Goal: Share content: Share content

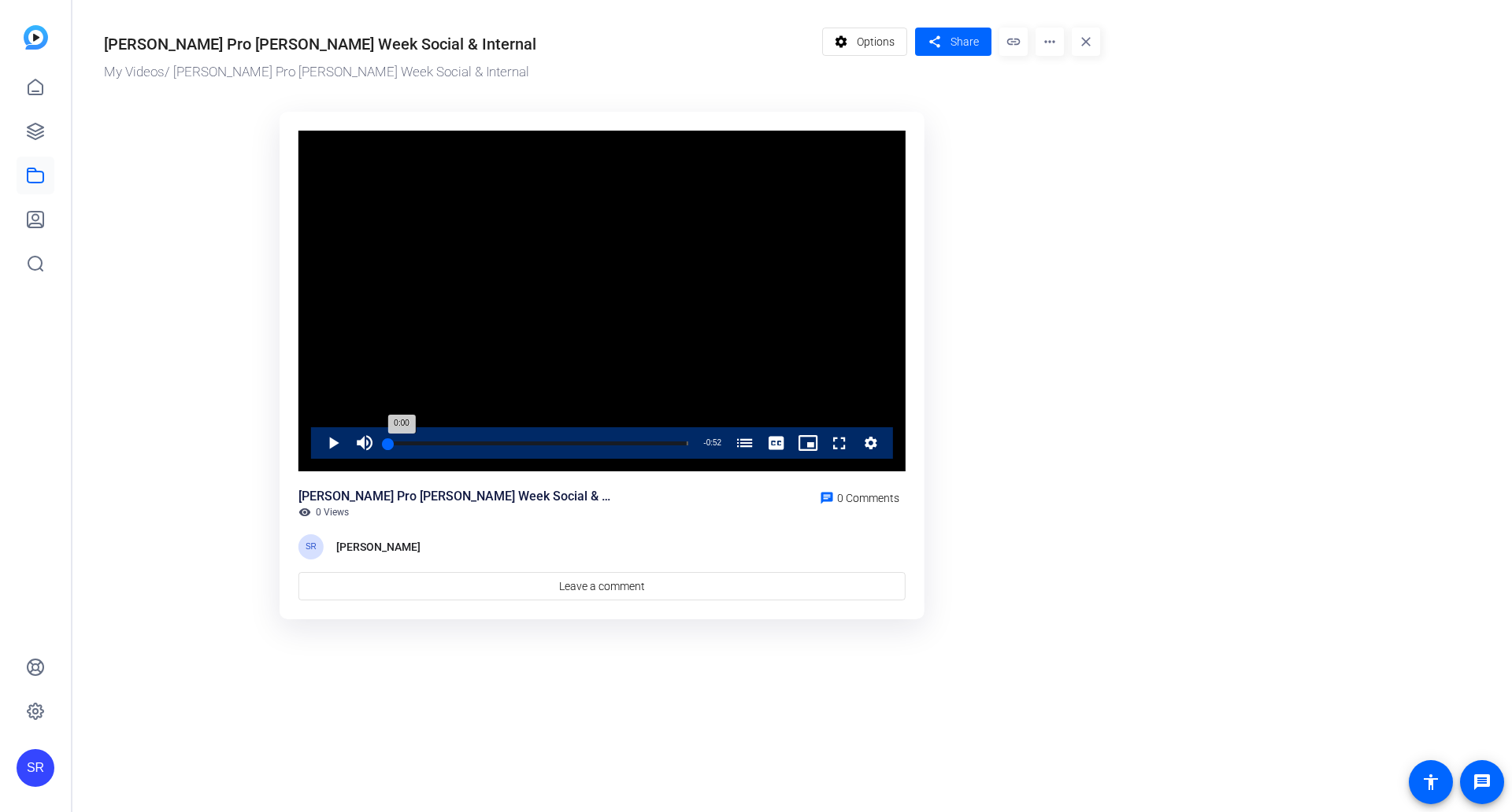
drag, startPoint x: 512, startPoint y: 440, endPoint x: 380, endPoint y: 448, distance: 132.2
click at [381, 448] on div "Loaded : 100.00% 0:00 0:00 Pro-Bono Work (00:00)" at bounding box center [538, 443] width 316 height 32
click at [318, 449] on span "Video Player" at bounding box center [318, 443] width 0 height 32
click at [493, 436] on div "Loaded : 100.00% 0:16 0:02 Pro-Bono Work (00:00)" at bounding box center [538, 443] width 316 height 32
click at [318, 447] on span "Video Player" at bounding box center [318, 443] width 0 height 32
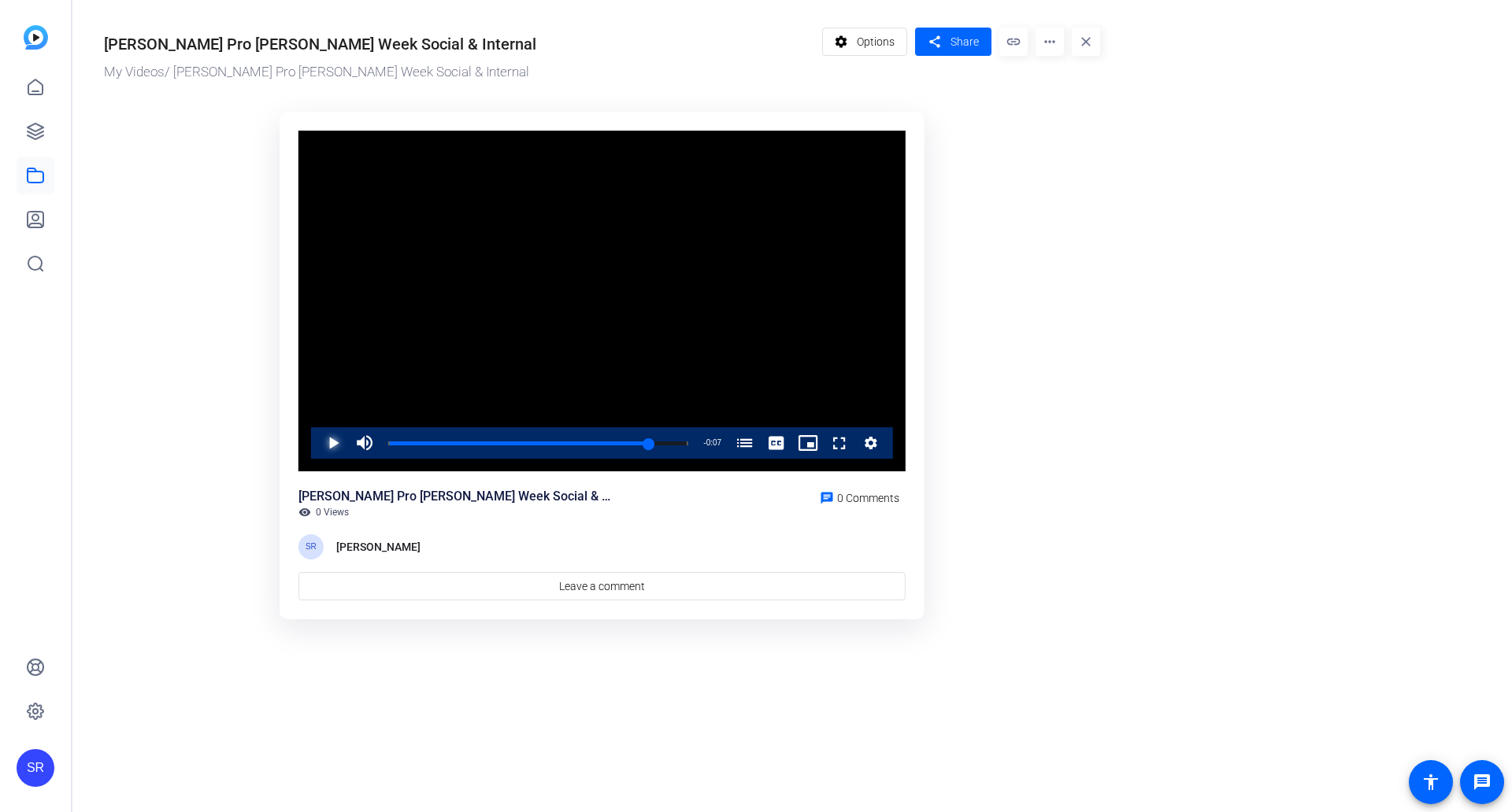
click at [318, 449] on span "Video Player" at bounding box center [318, 443] width 0 height 32
click at [1051, 40] on mat-icon "more_horiz" at bounding box center [1049, 42] width 28 height 28
click at [1054, 94] on span "Edit in Creator" at bounding box center [1080, 90] width 65 height 19
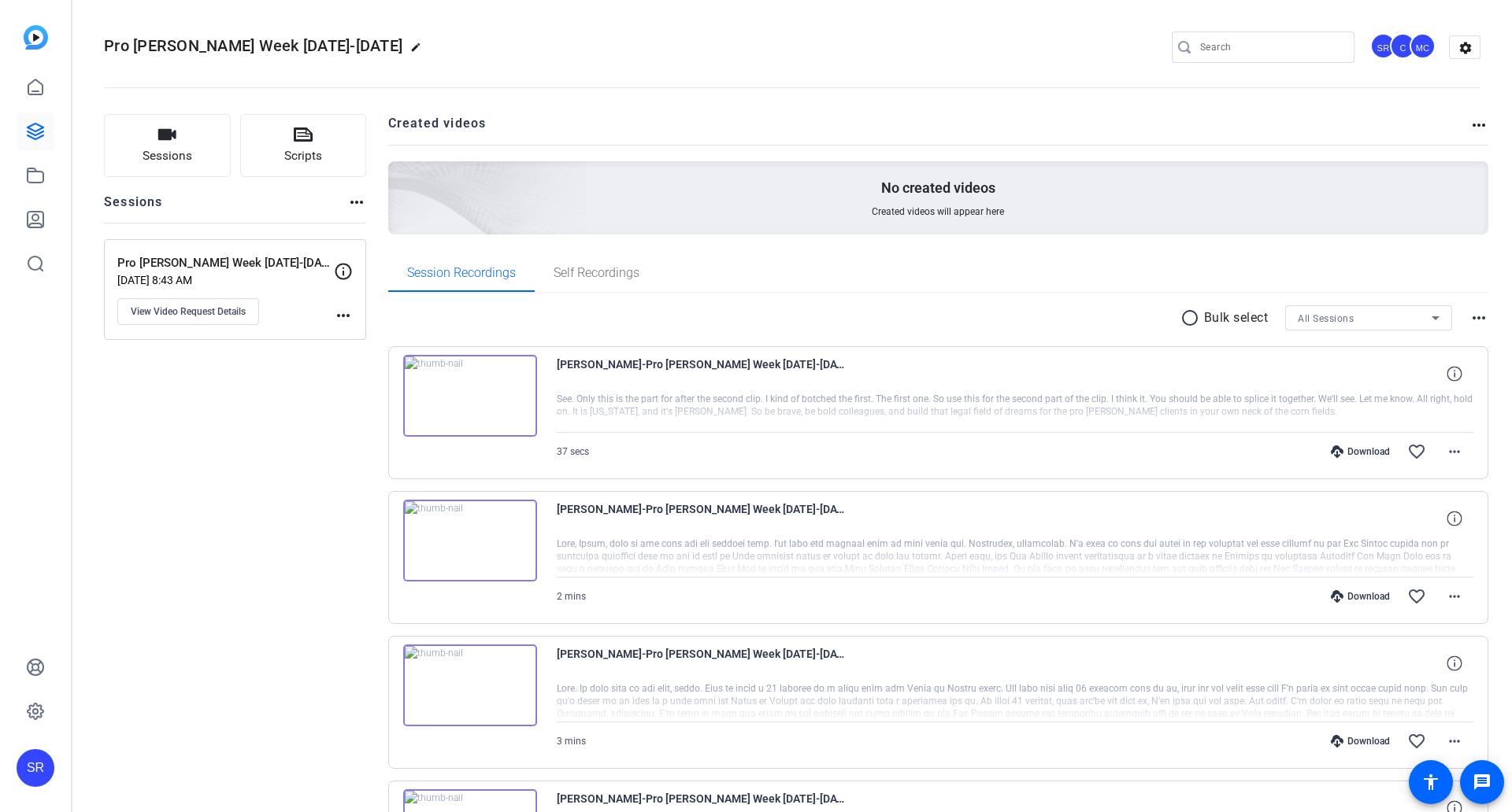
scroll to position [146, 0]
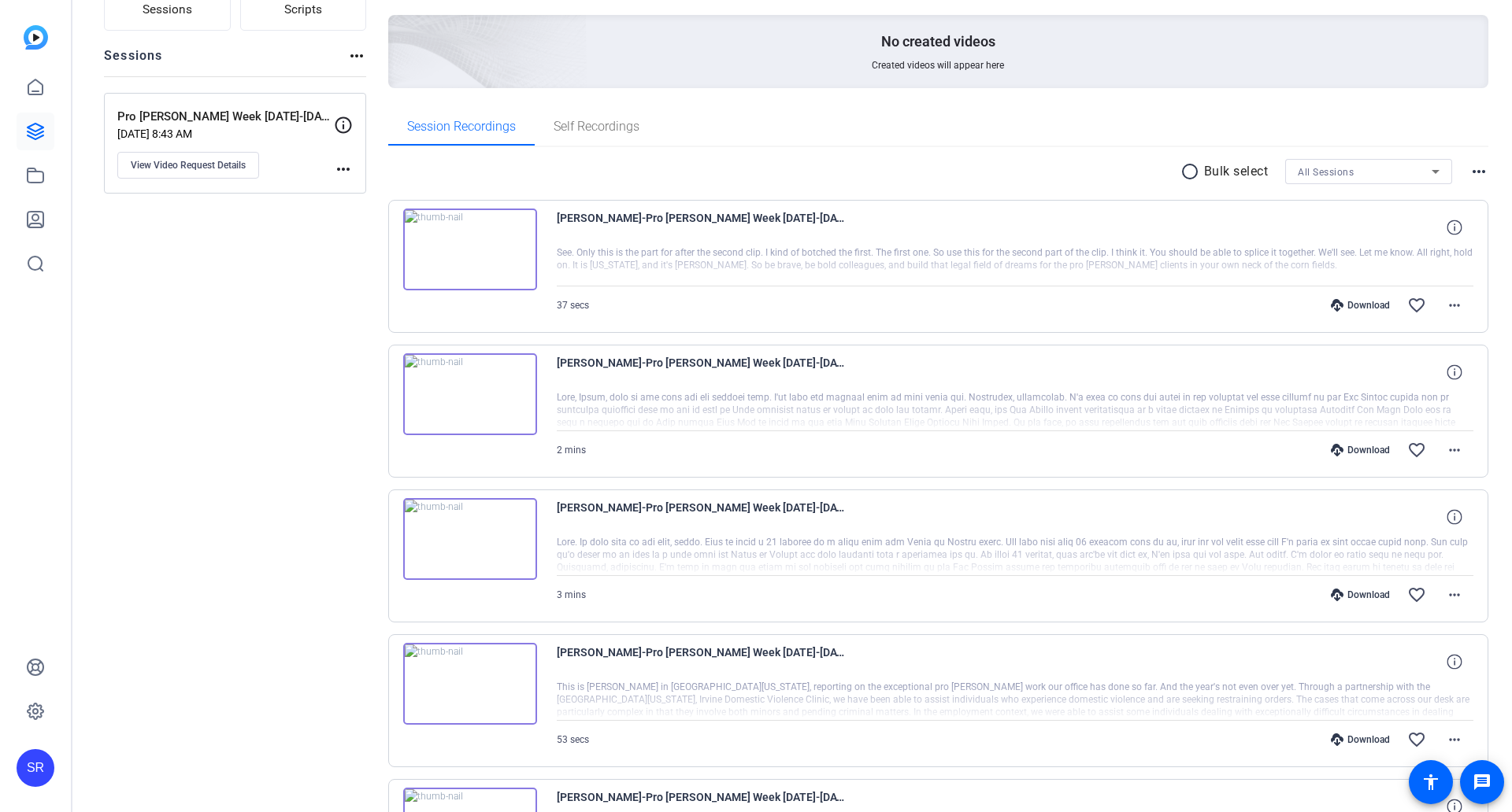
click at [240, 269] on div "Sessions Scripts Sessions more_horiz Pro [PERSON_NAME] Week October [DATE]-25 […" at bounding box center [235, 537] width 262 height 1140
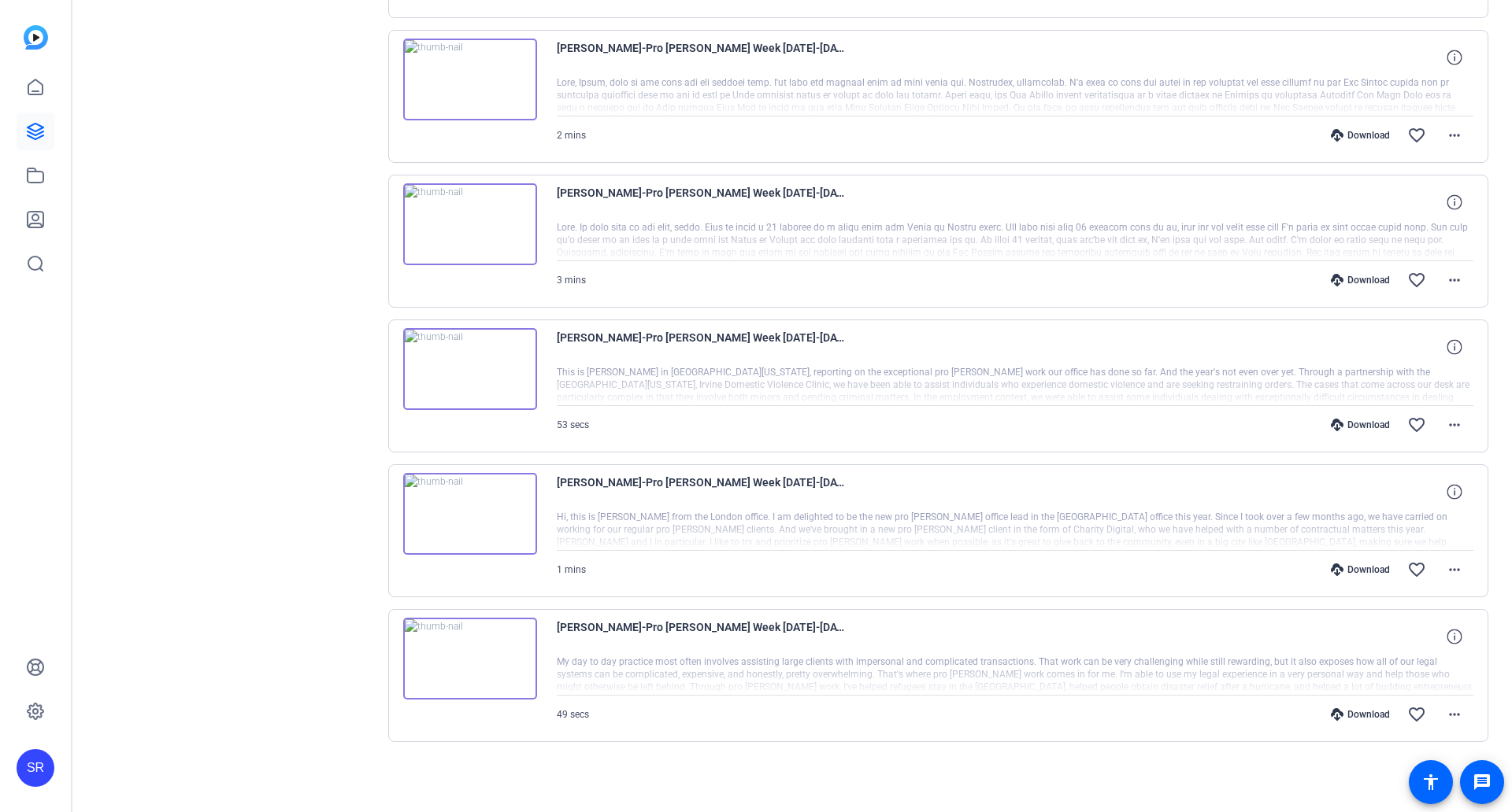
click at [478, 678] on img at bounding box center [470, 658] width 134 height 82
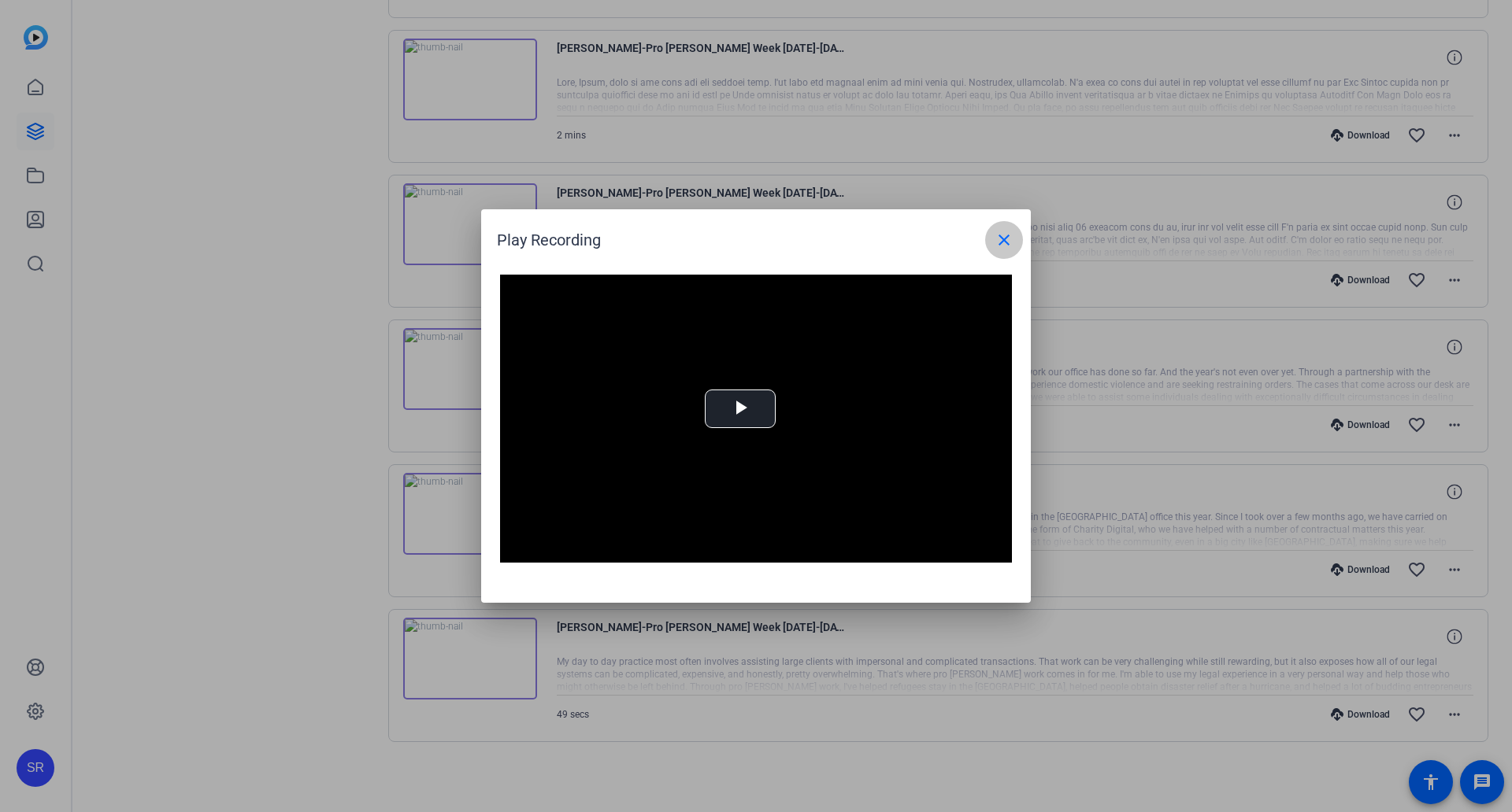
click at [1002, 245] on mat-icon "close" at bounding box center [1004, 240] width 19 height 19
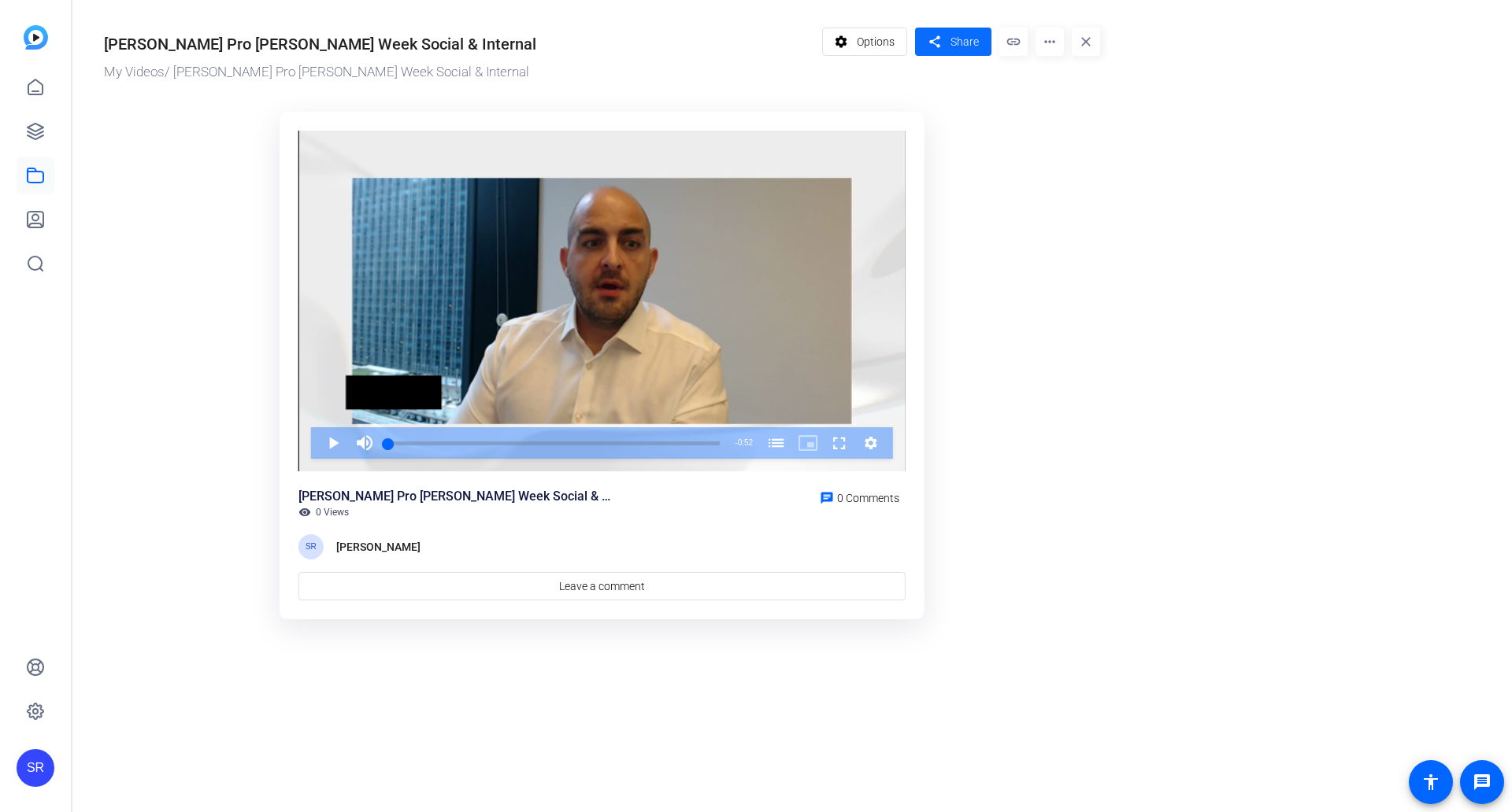
click at [938, 43] on mat-icon "share" at bounding box center [934, 42] width 20 height 21
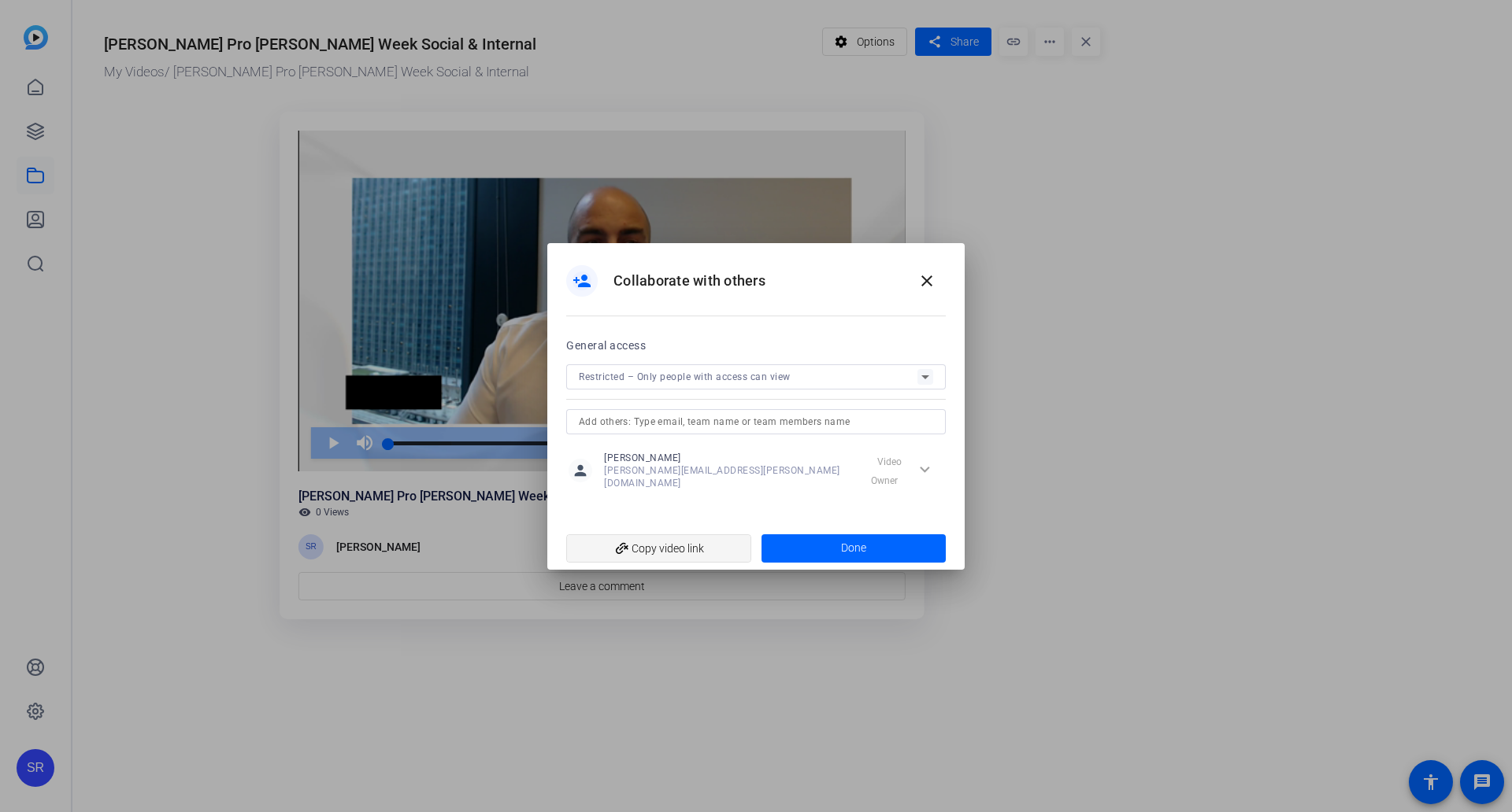
click at [715, 539] on span "add_link Copy video link" at bounding box center [658, 548] width 160 height 30
click at [917, 291] on mat-icon "close" at bounding box center [927, 281] width 19 height 19
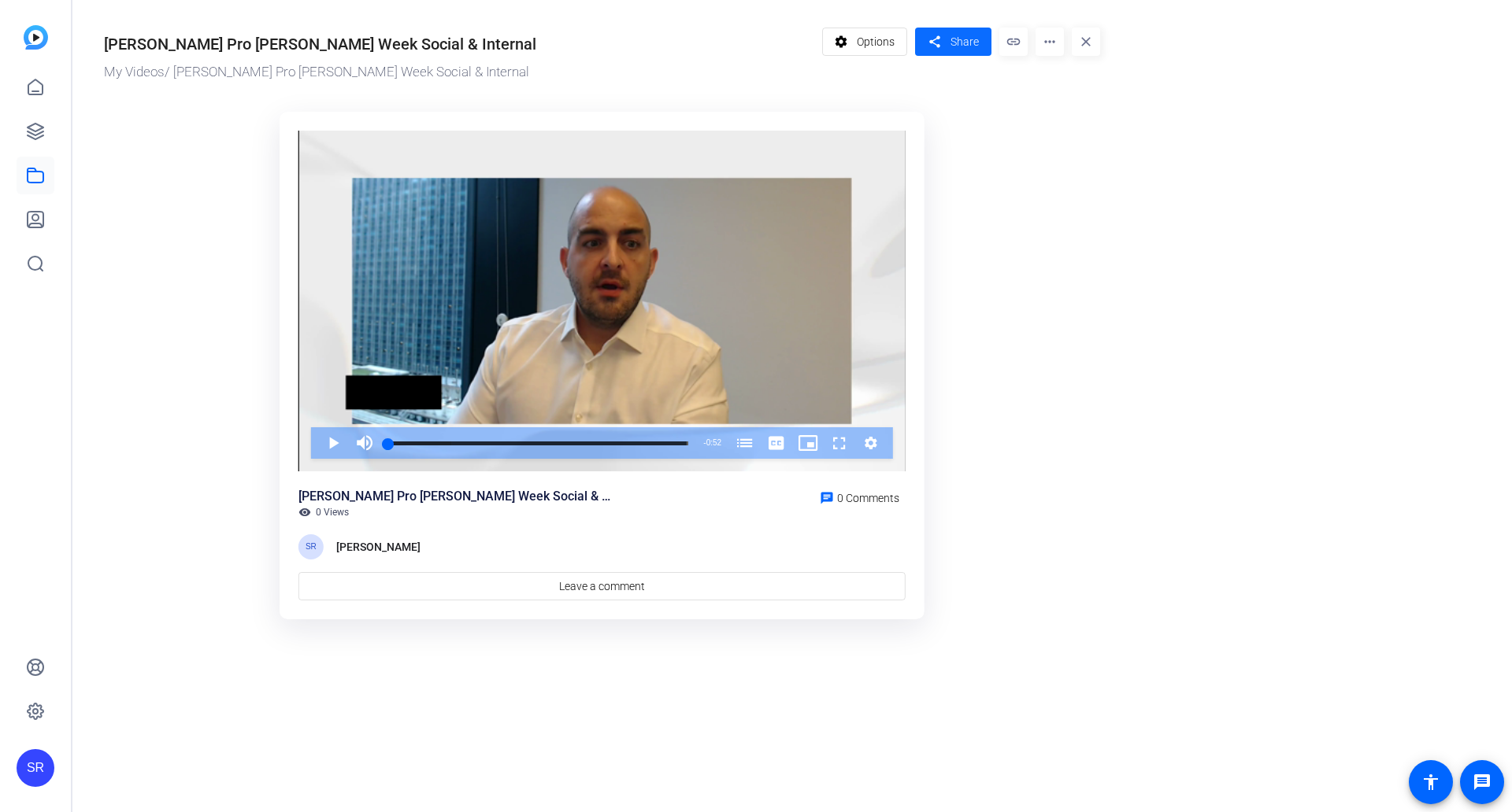
click at [965, 44] on span "Share" at bounding box center [964, 42] width 28 height 17
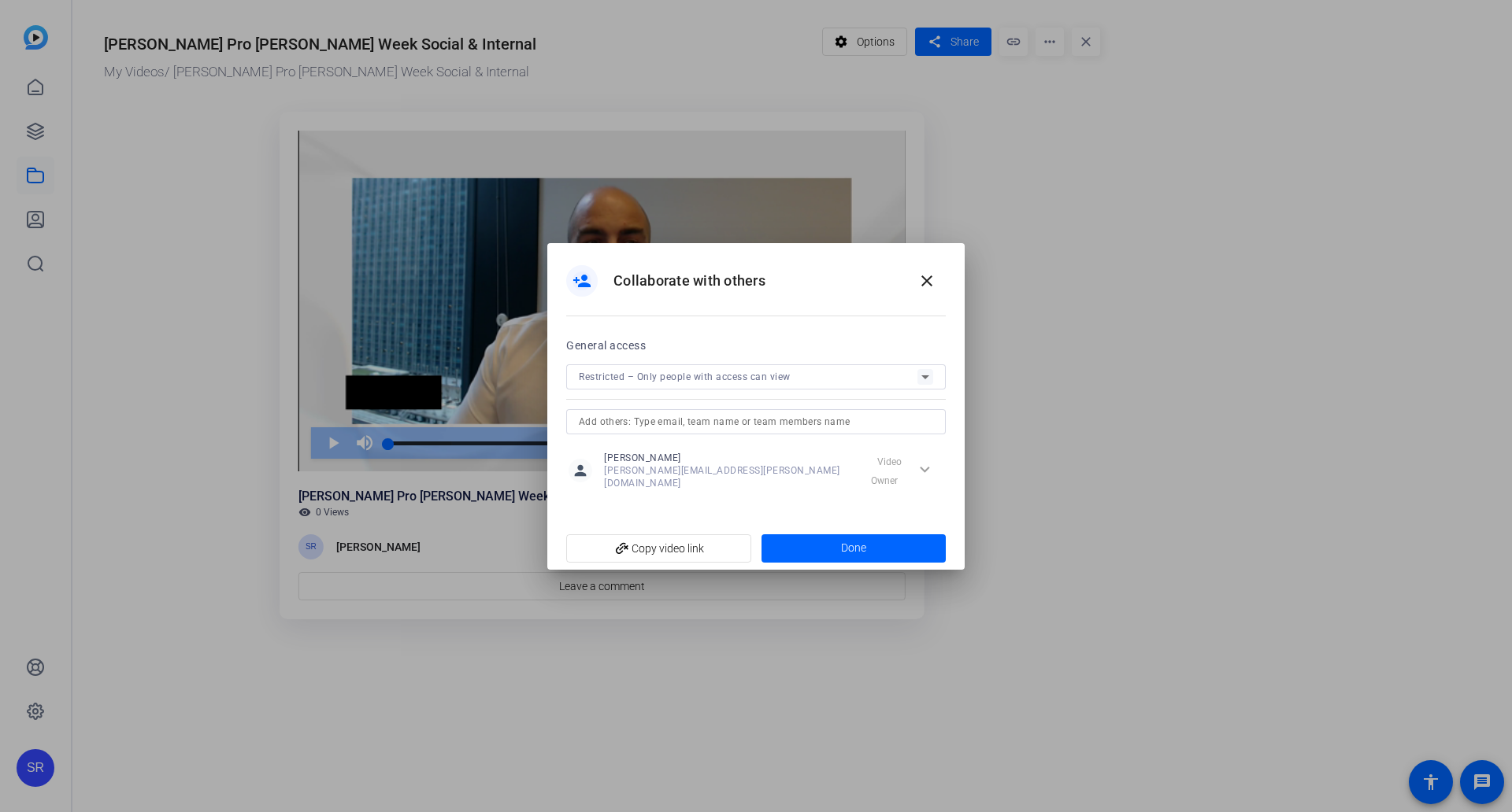
click at [684, 428] on input "text" at bounding box center [756, 422] width 355 height 19
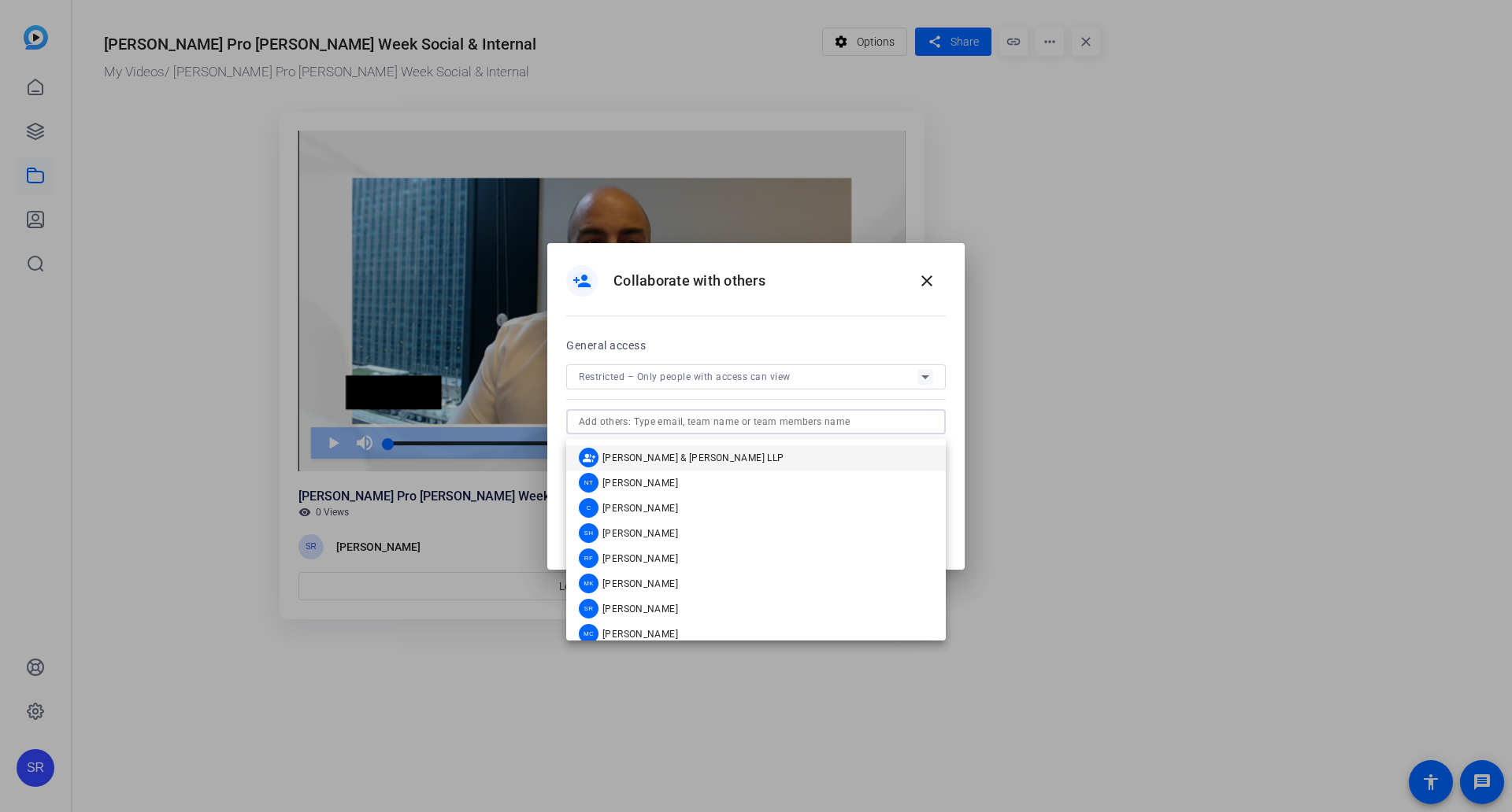
click at [684, 428] on input "text" at bounding box center [756, 422] width 355 height 19
click at [733, 355] on div "General access" at bounding box center [756, 346] width 380 height 19
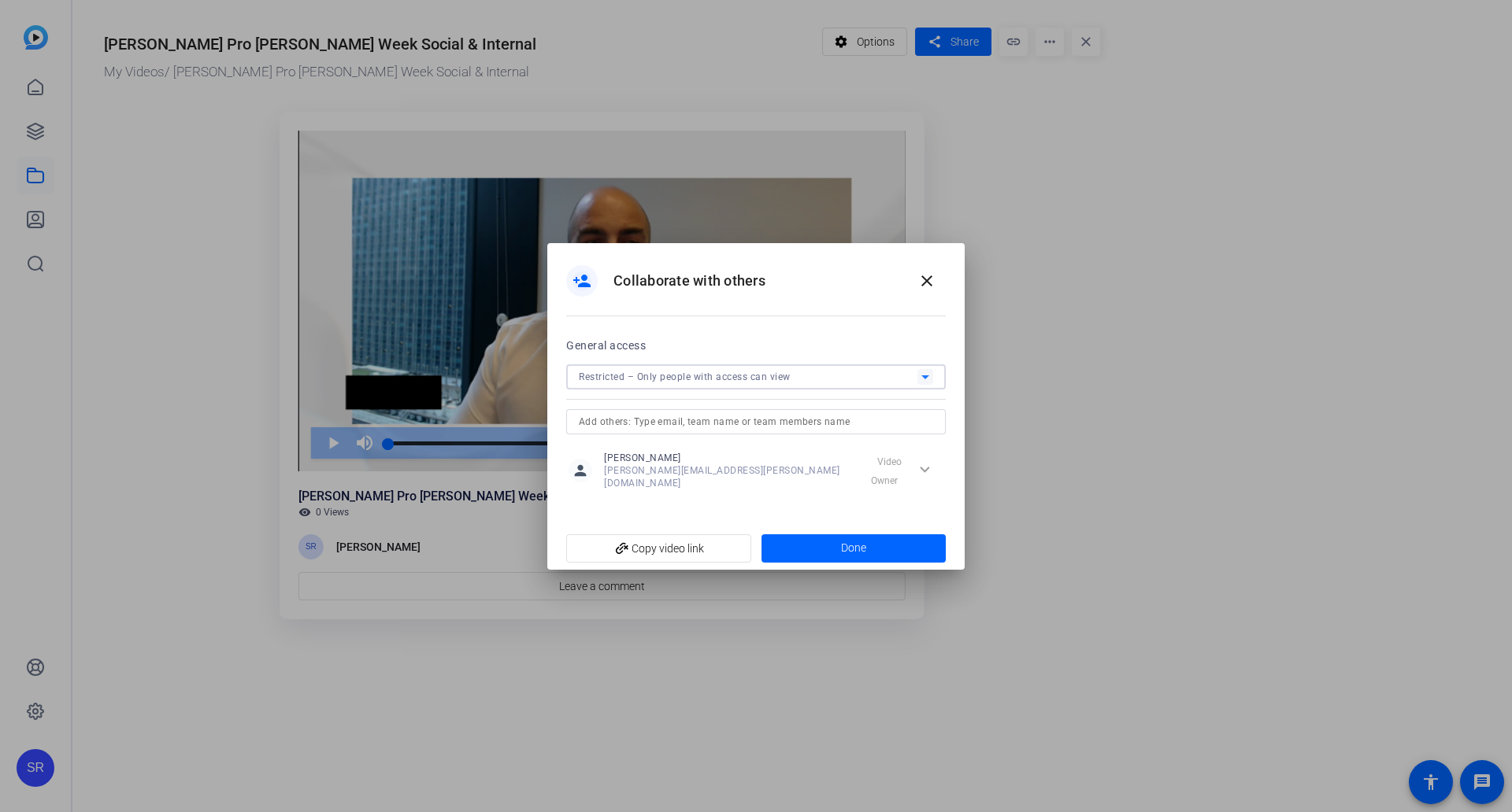
click at [733, 383] on span "Restricted – Only people with access can view" at bounding box center [684, 377] width 212 height 11
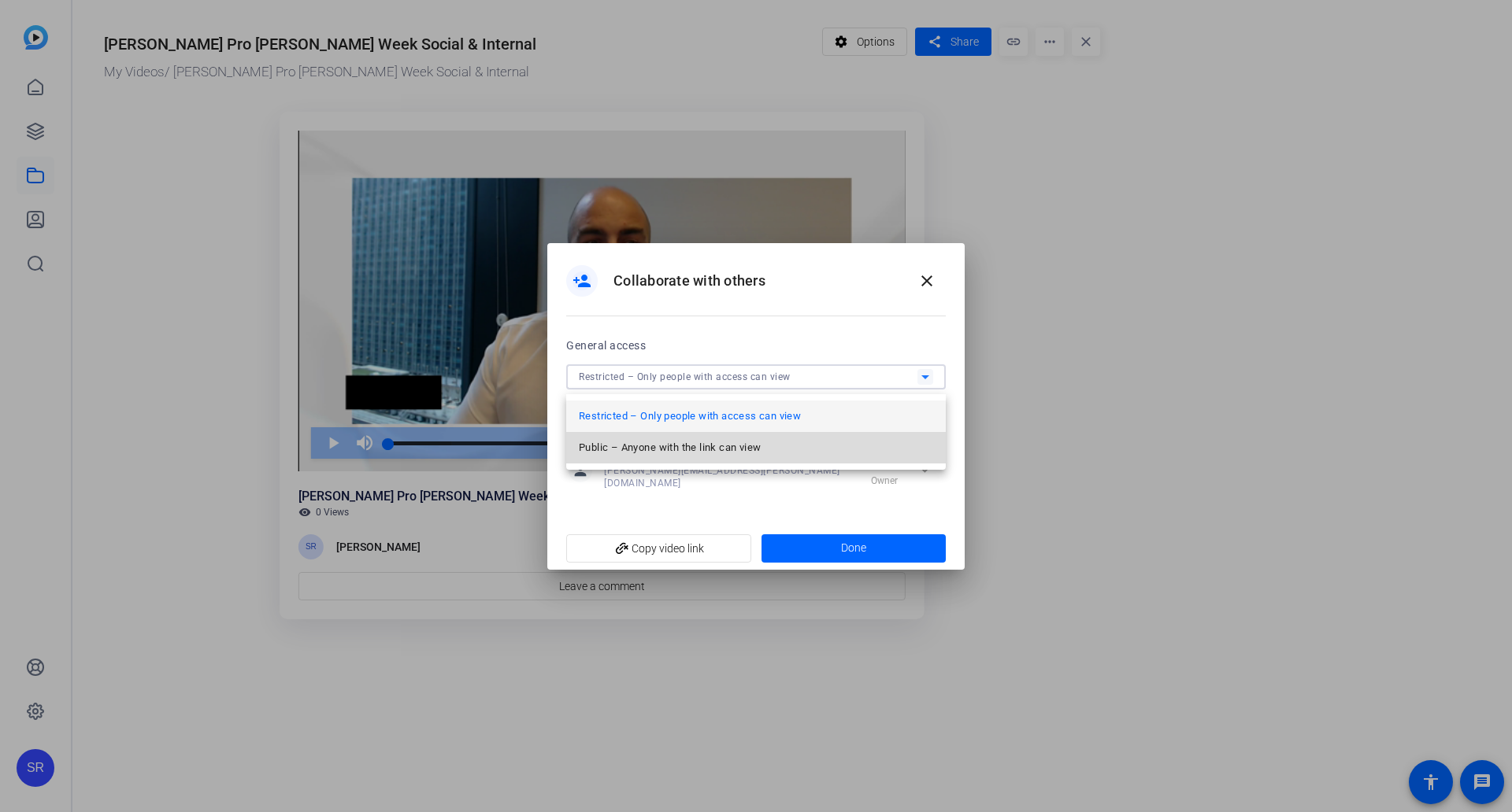
click at [707, 447] on span "Public – Anyone with the link can view" at bounding box center [669, 448] width 182 height 19
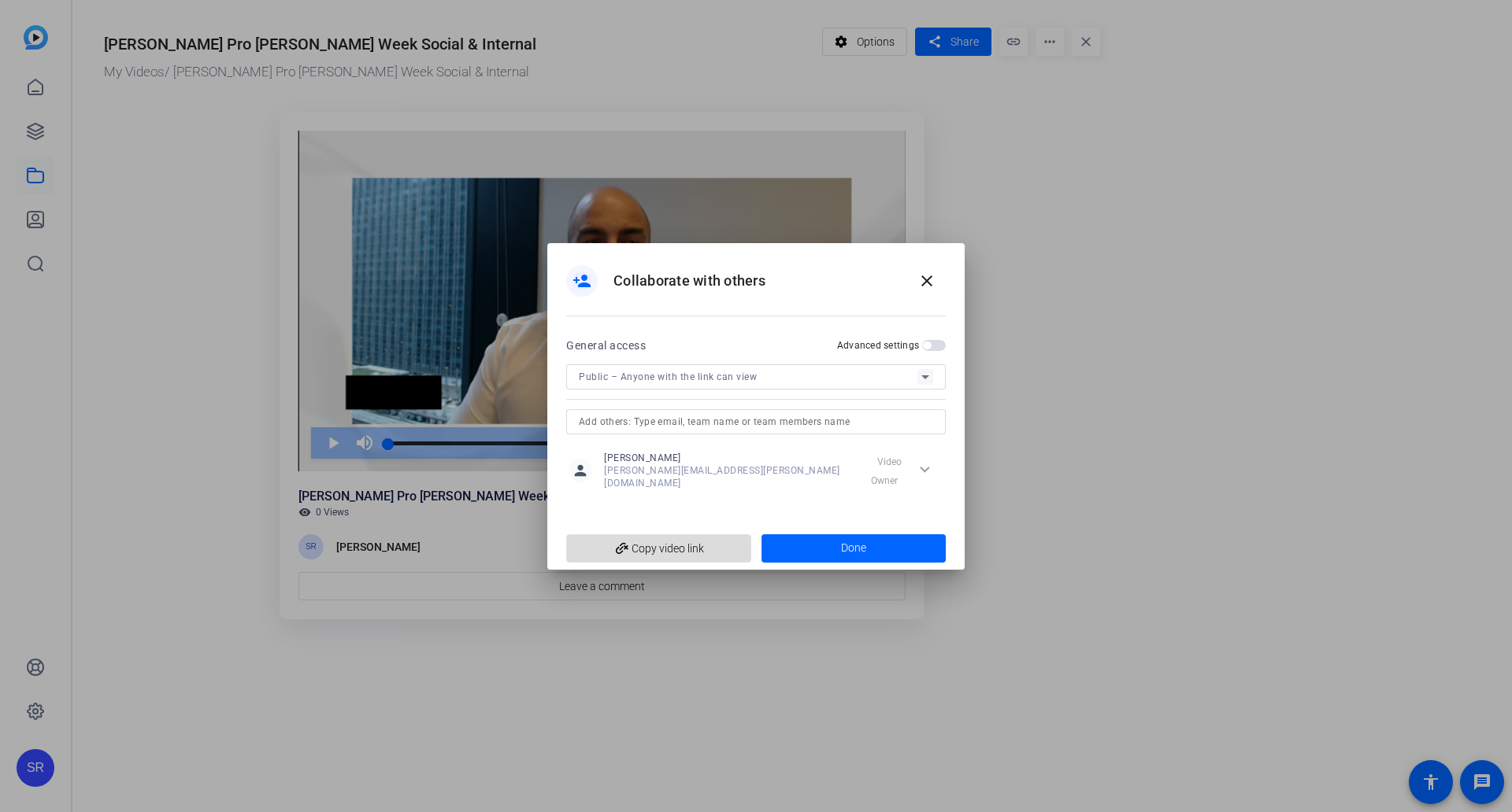
click at [689, 535] on span "add_link Copy video link" at bounding box center [658, 548] width 160 height 30
click at [935, 289] on mat-icon "close" at bounding box center [927, 281] width 19 height 19
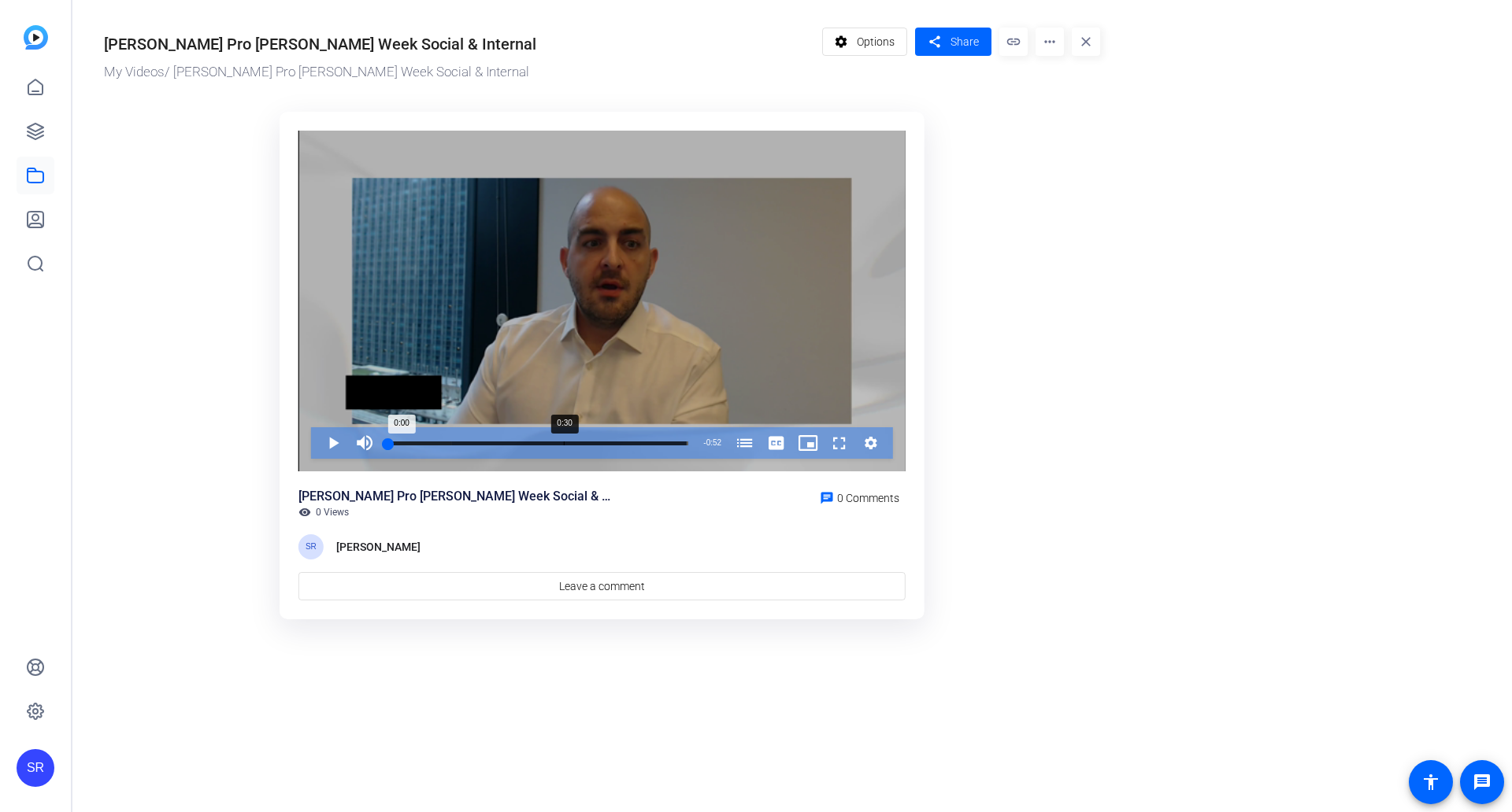
click at [563, 437] on div "Loaded : 21.25% 0:30 0:00 Pro-Bono Work (00:00)" at bounding box center [538, 443] width 316 height 32
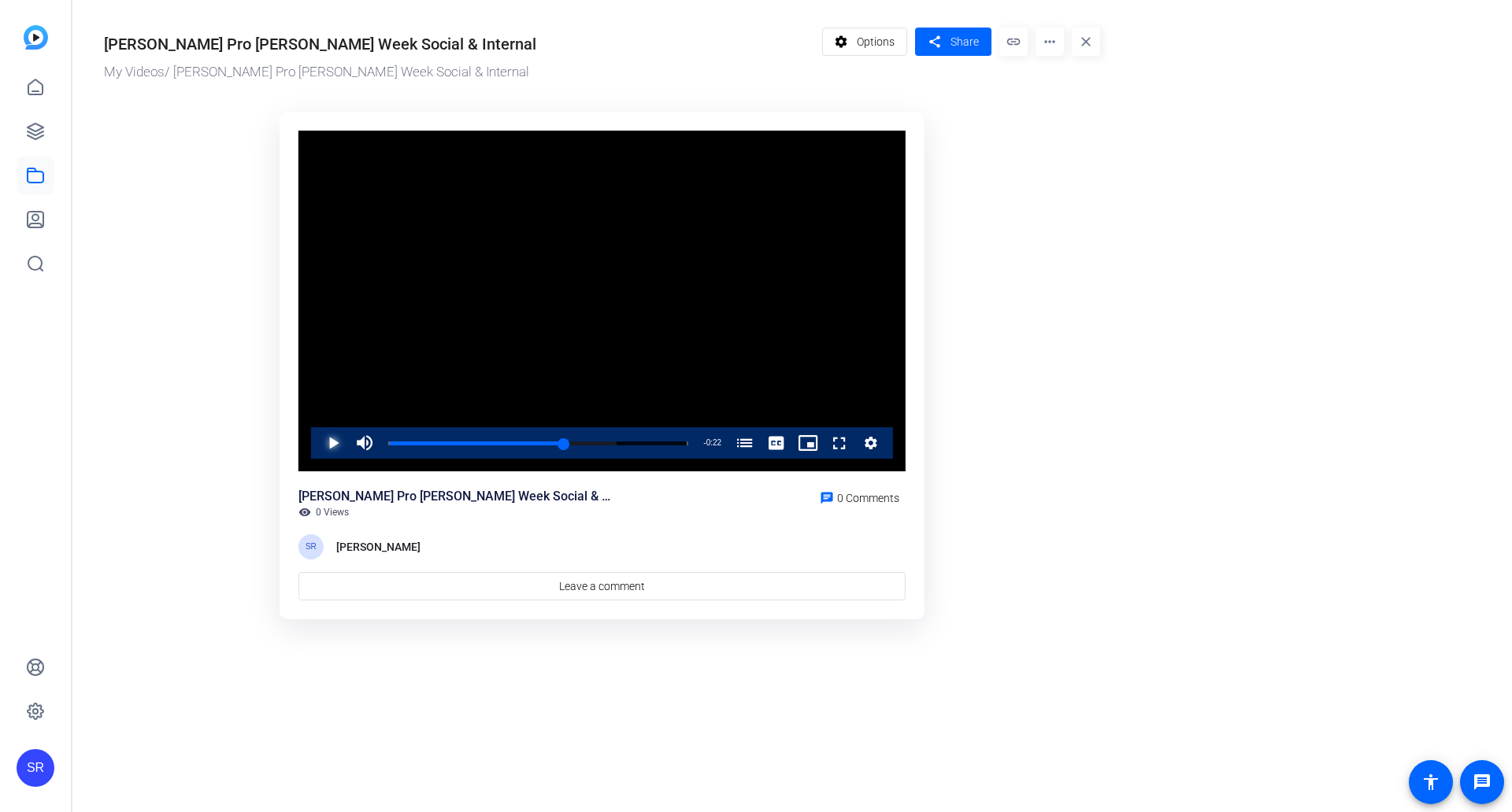
click at [318, 443] on span "Video Player" at bounding box center [318, 443] width 0 height 32
click at [318, 450] on span "Video Player" at bounding box center [318, 443] width 0 height 32
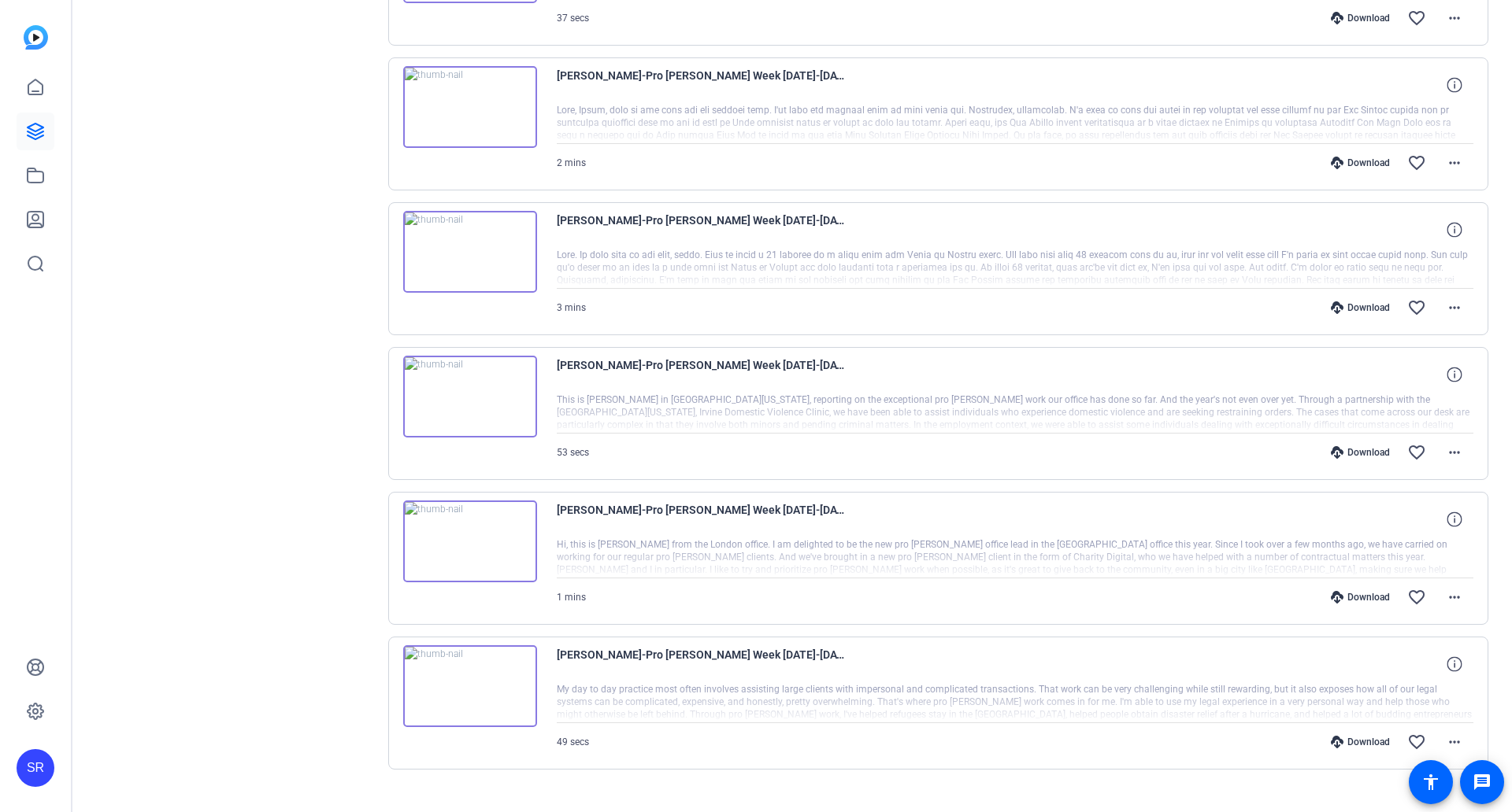
scroll to position [462, 0]
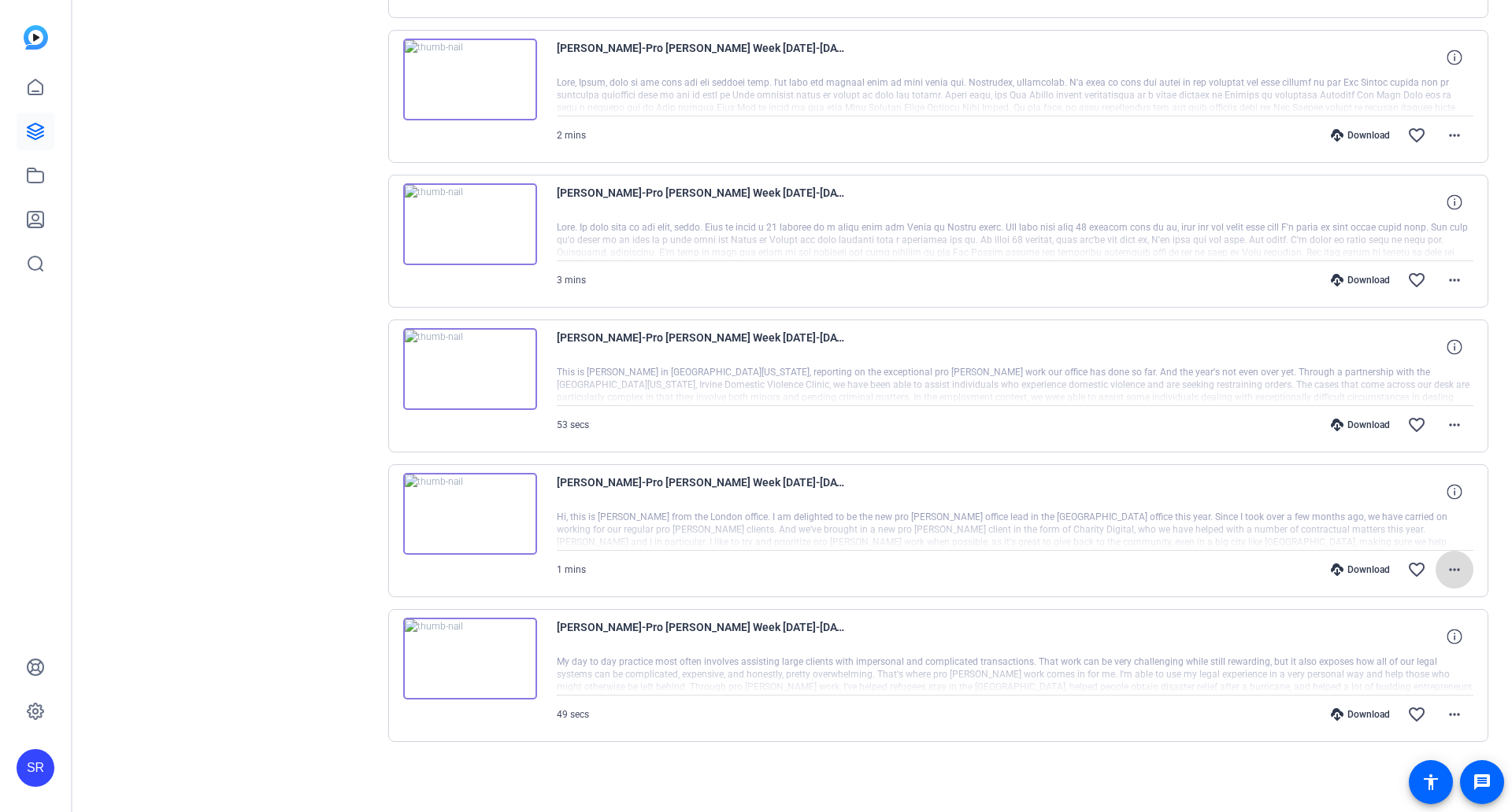
click at [1454, 569] on mat-icon "more_horiz" at bounding box center [1454, 569] width 19 height 19
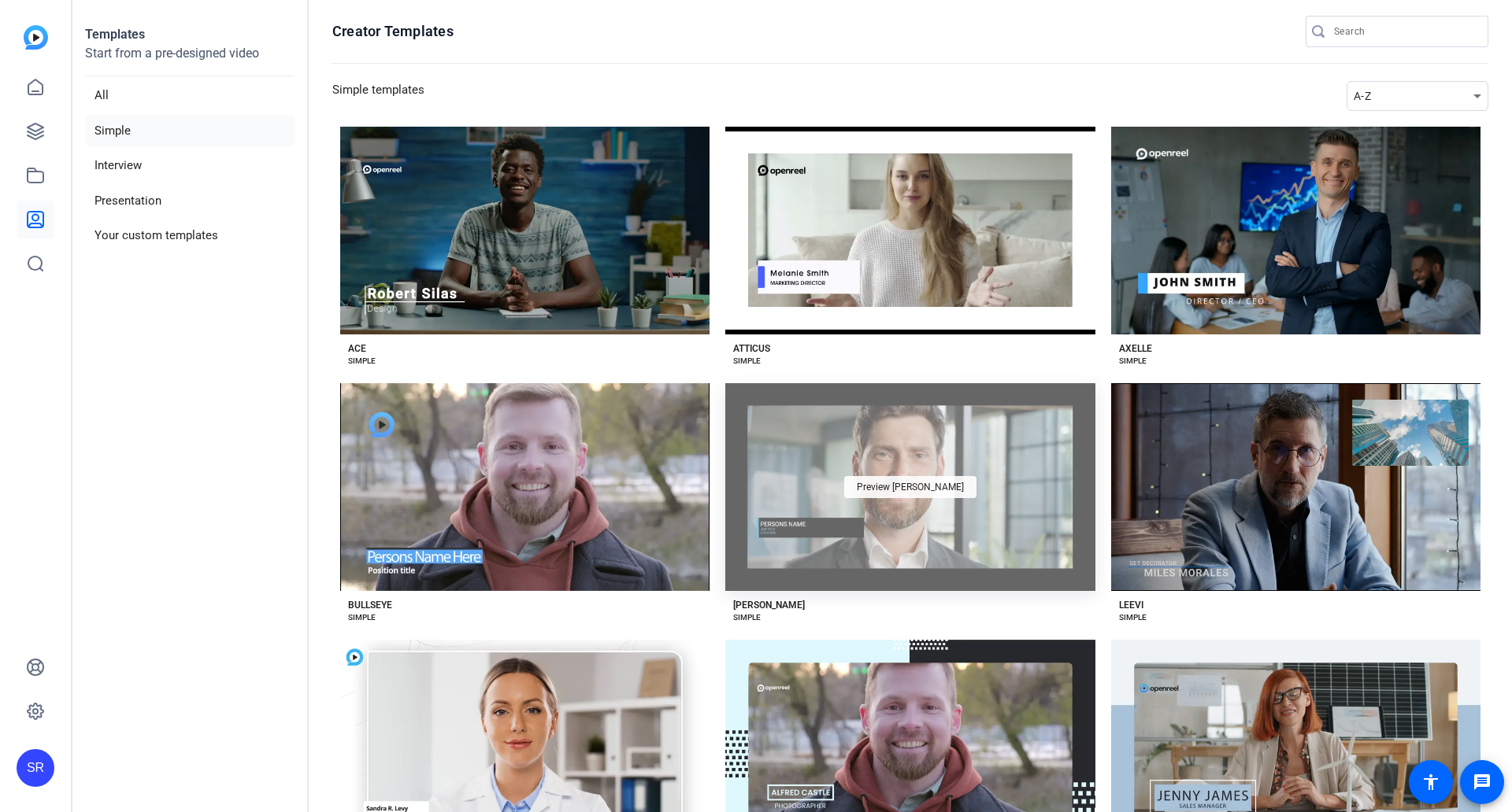
click at [926, 486] on span "Preview [PERSON_NAME]" at bounding box center [910, 488] width 107 height 9
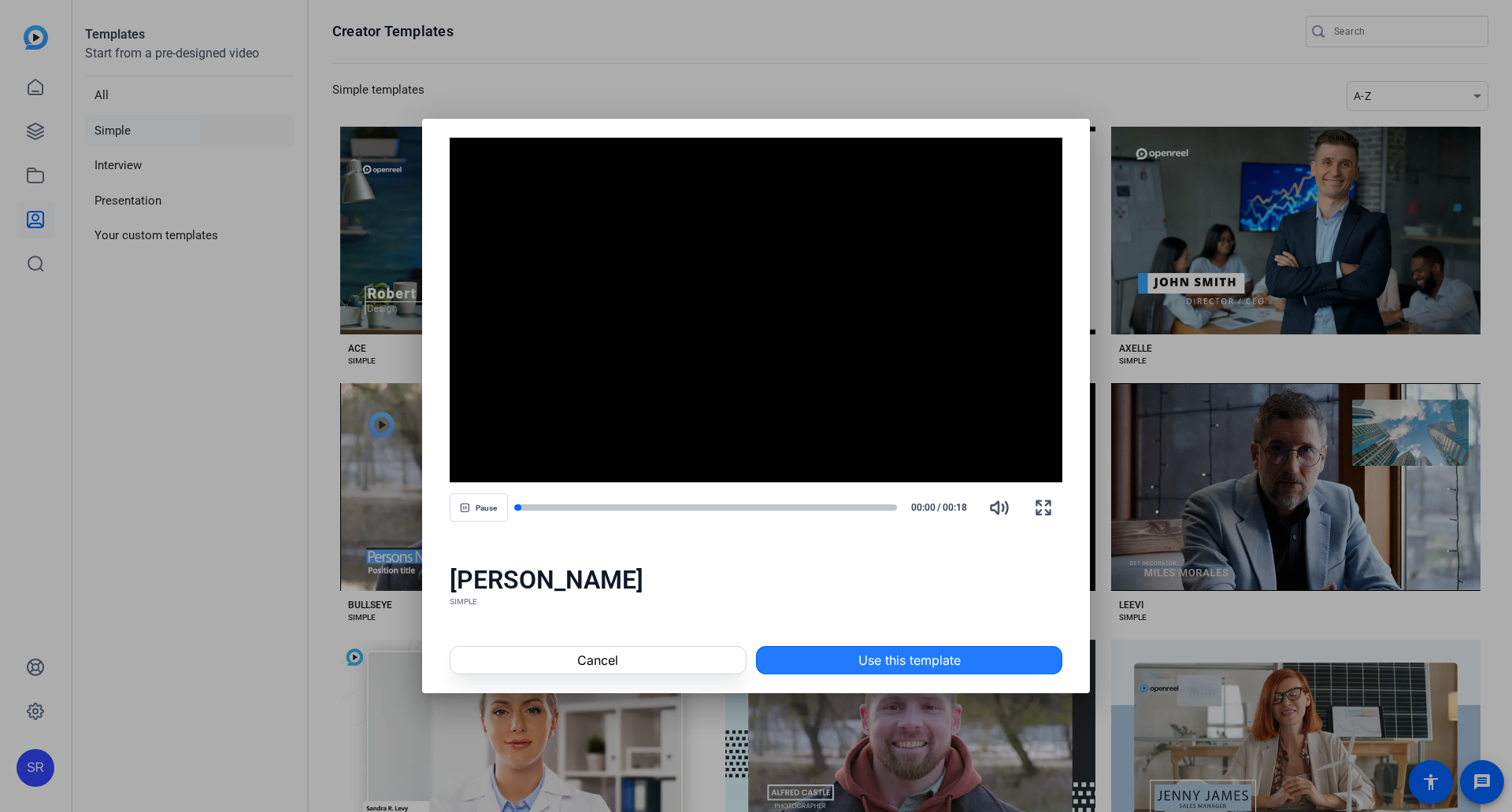
click at [875, 651] on span "Use this template" at bounding box center [909, 660] width 102 height 19
